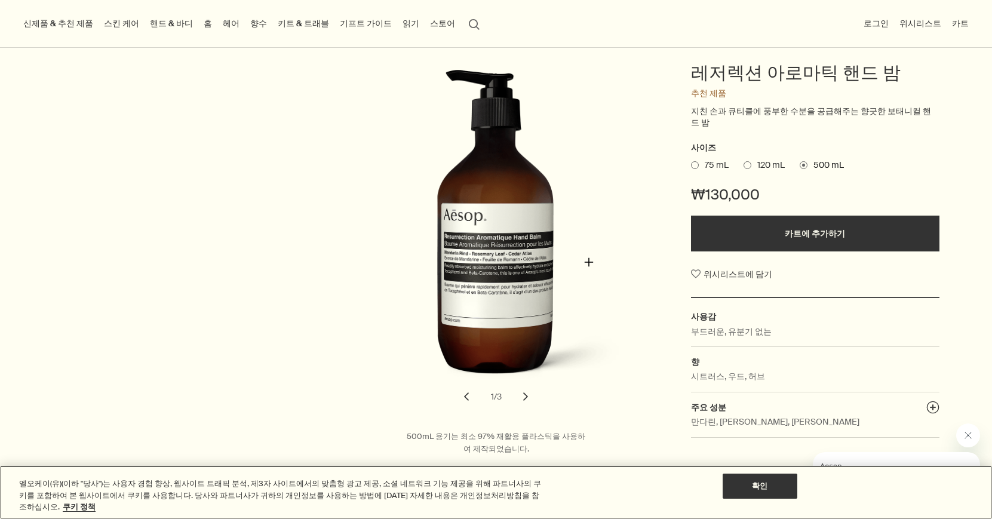
scroll to position [60, 0]
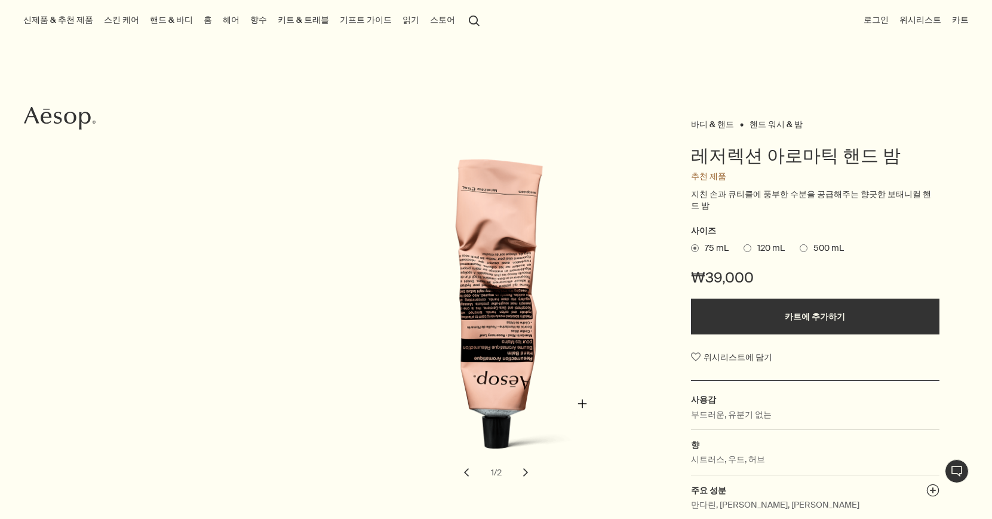
scroll to position [119, 0]
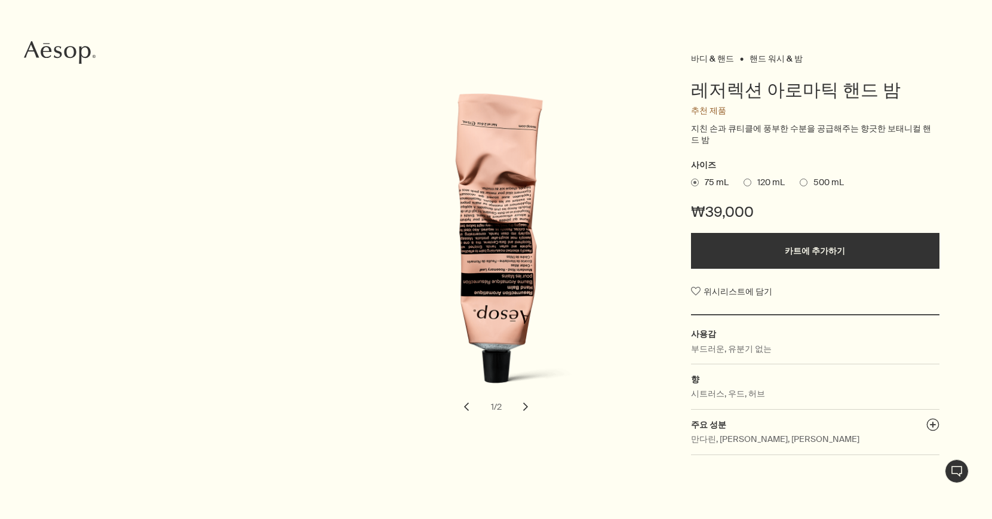
click at [804, 179] on span at bounding box center [803, 183] width 8 height 8
click at [799, 177] on input "500 mL" at bounding box center [799, 181] width 0 height 8
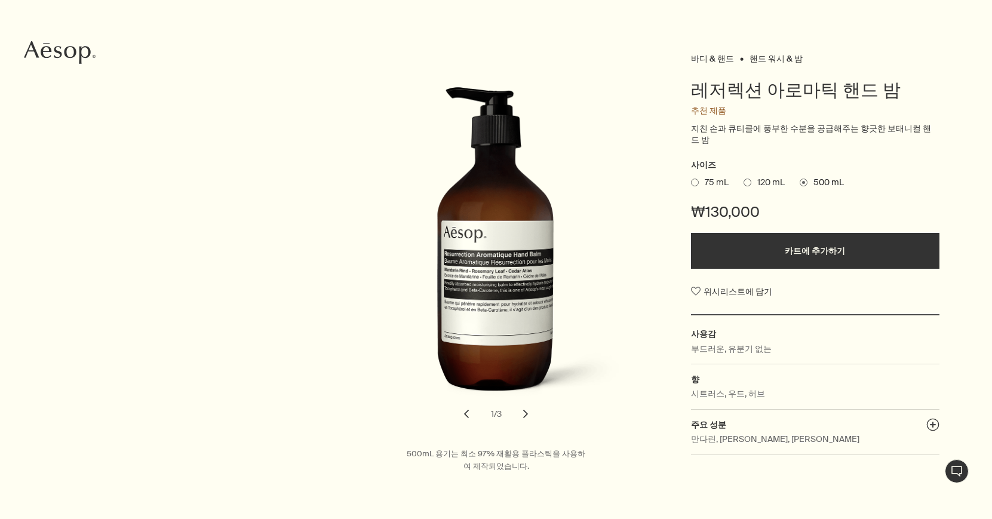
click at [745, 179] on span at bounding box center [747, 183] width 8 height 8
click at [743, 177] on input "120 mL" at bounding box center [743, 181] width 0 height 8
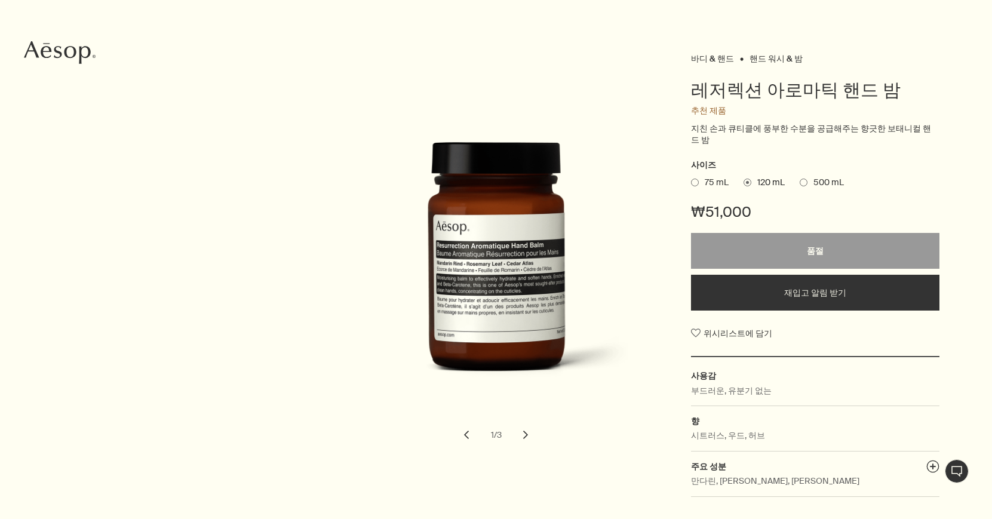
click at [697, 179] on span at bounding box center [695, 183] width 8 height 8
click at [691, 177] on input "75 mL" at bounding box center [691, 181] width 0 height 8
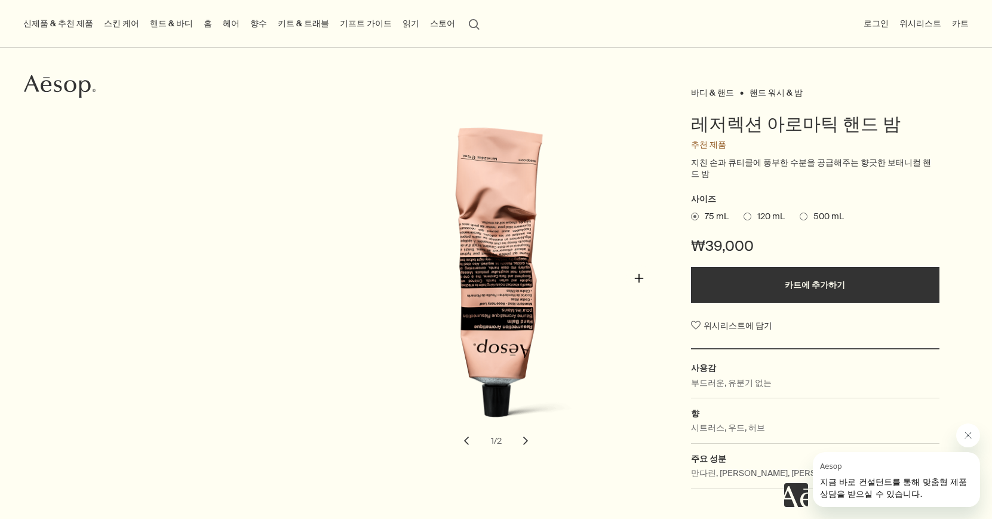
scroll to position [0, 0]
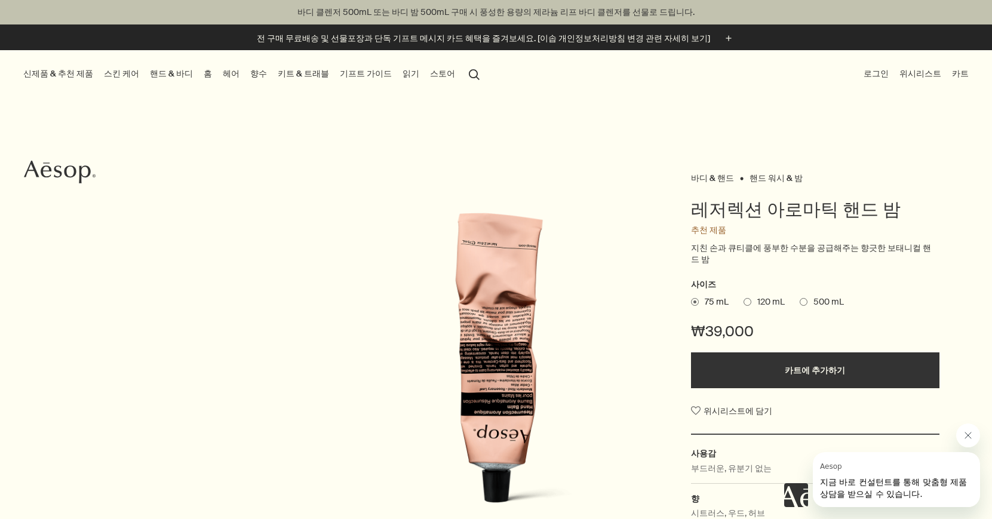
click at [61, 175] on icon at bounding box center [58, 171] width 8 height 12
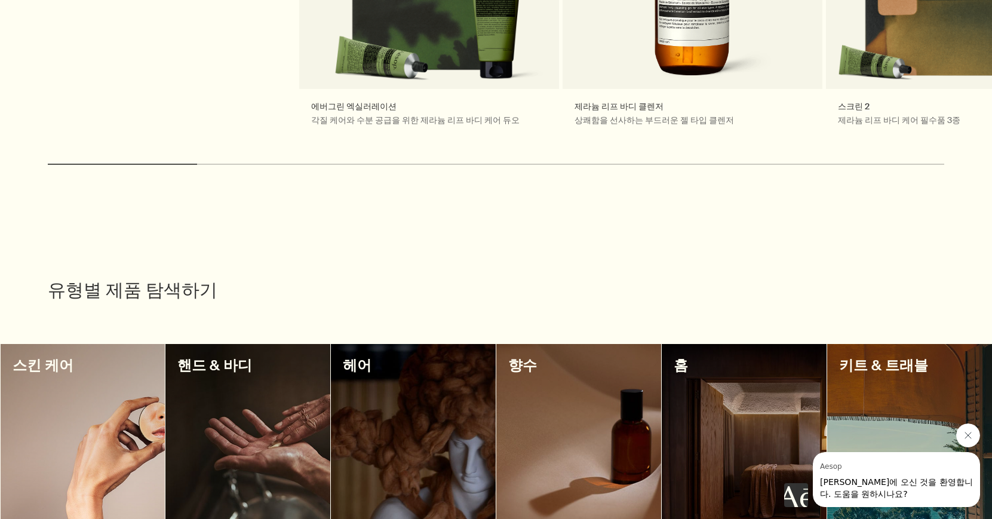
scroll to position [896, 0]
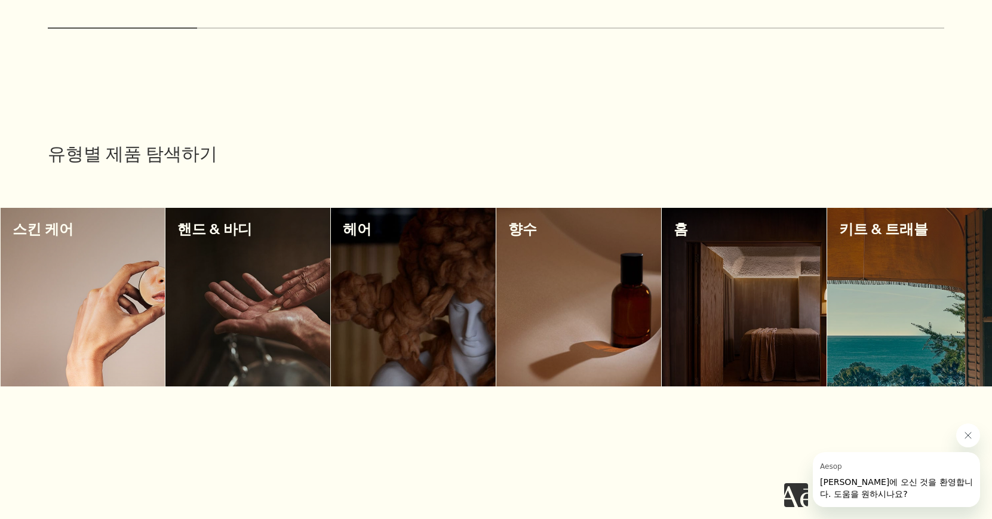
click at [965, 438] on icon "Aesop의 메시지 닫기" at bounding box center [968, 435] width 10 height 10
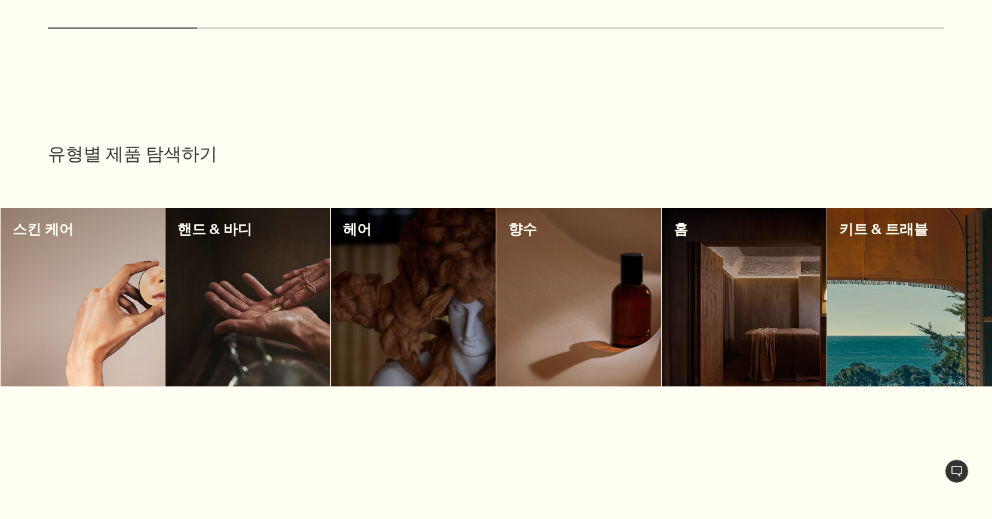
click at [580, 309] on div at bounding box center [578, 297] width 165 height 179
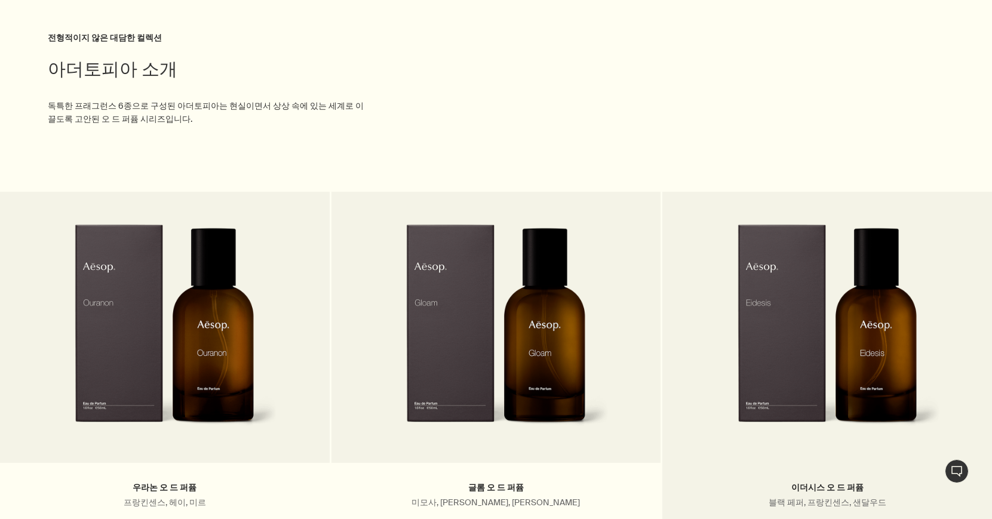
scroll to position [2269, 0]
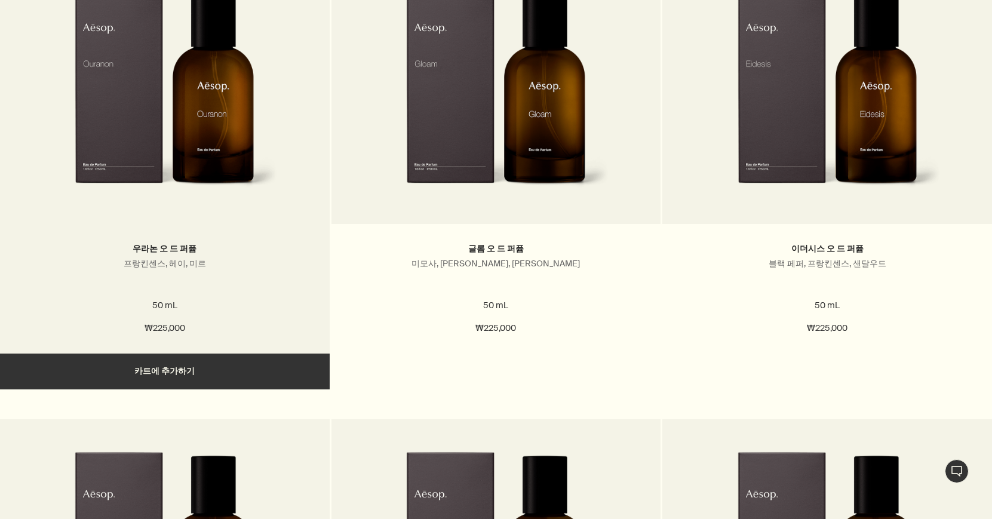
click at [229, 142] on img at bounding box center [164, 95] width 226 height 221
